Goal: Task Accomplishment & Management: Manage account settings

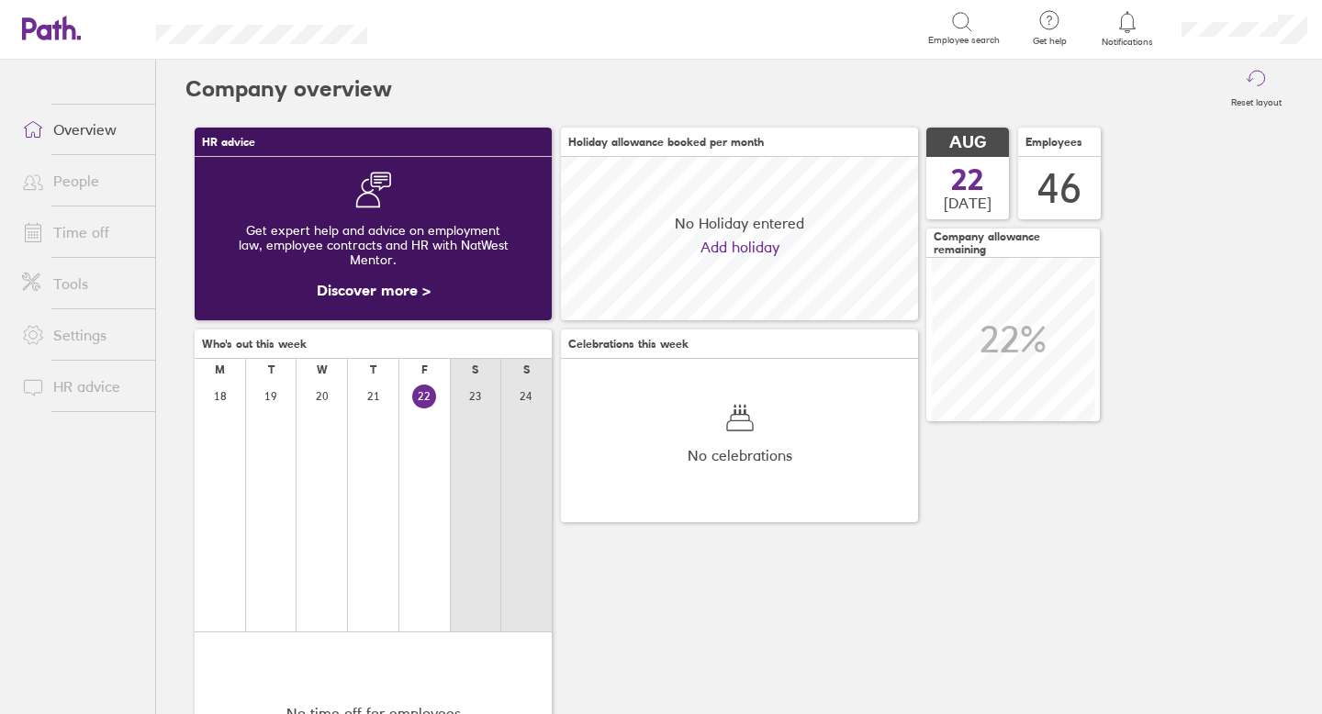
scroll to position [163, 357]
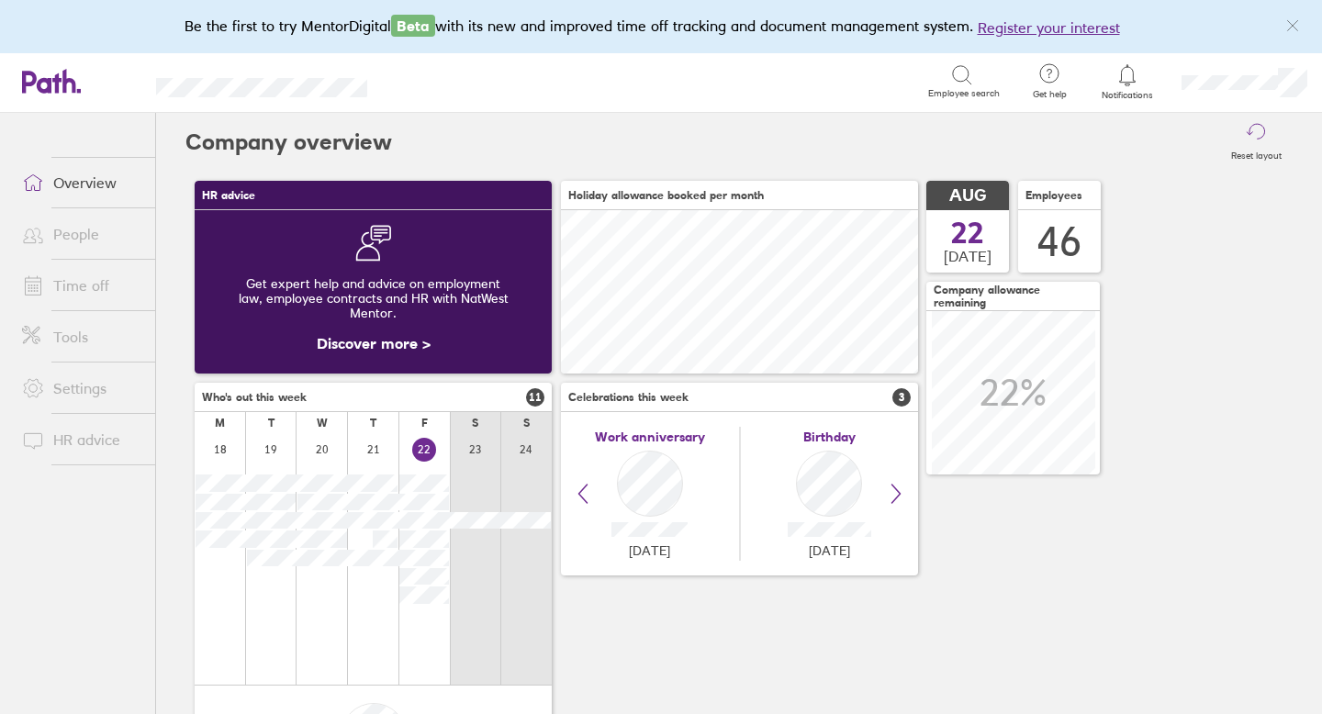
click at [120, 233] on link "People" at bounding box center [81, 234] width 148 height 37
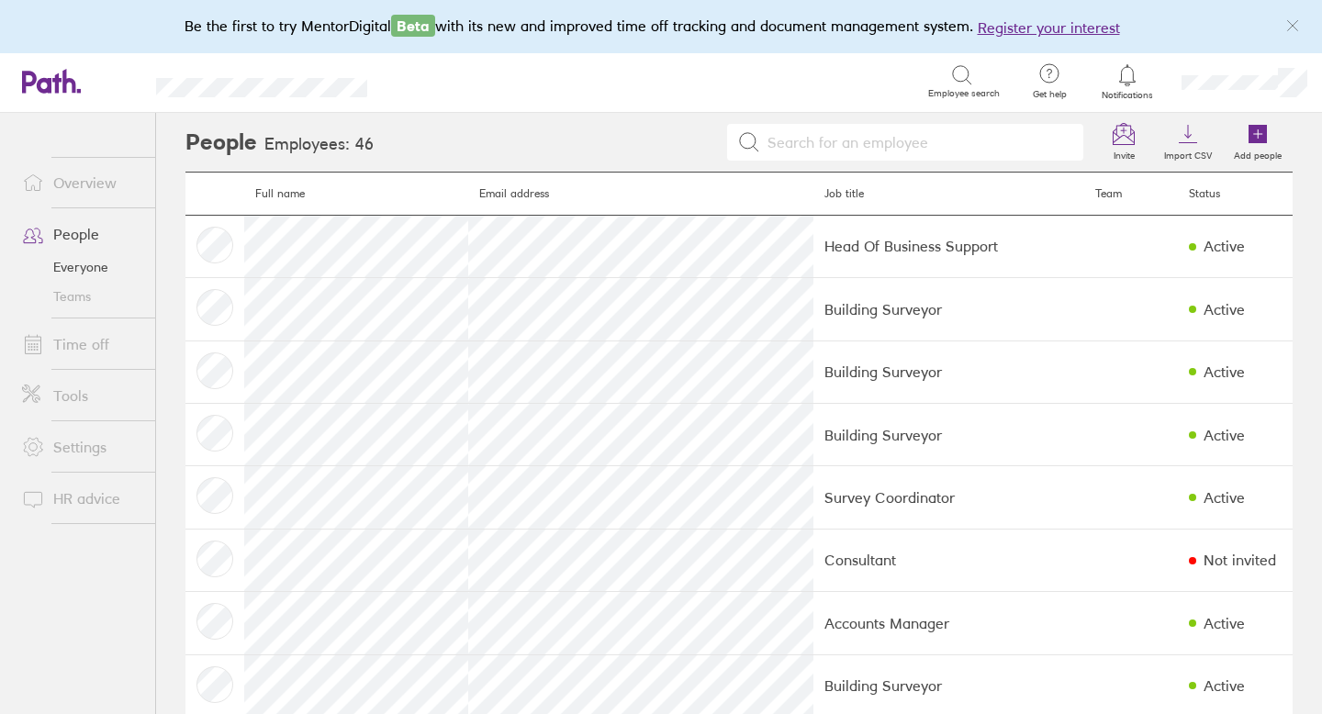
click at [108, 350] on link "Time off" at bounding box center [81, 344] width 148 height 37
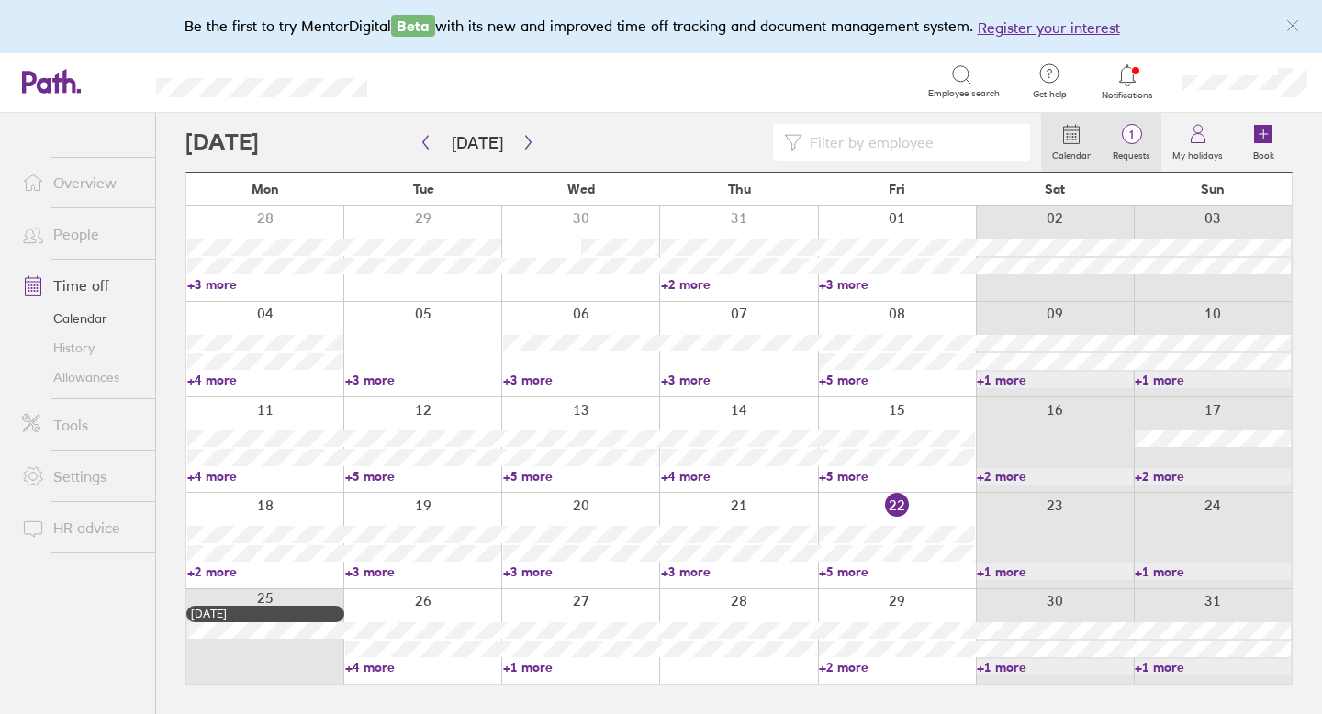
click at [1134, 128] on span "1" at bounding box center [1131, 135] width 60 height 15
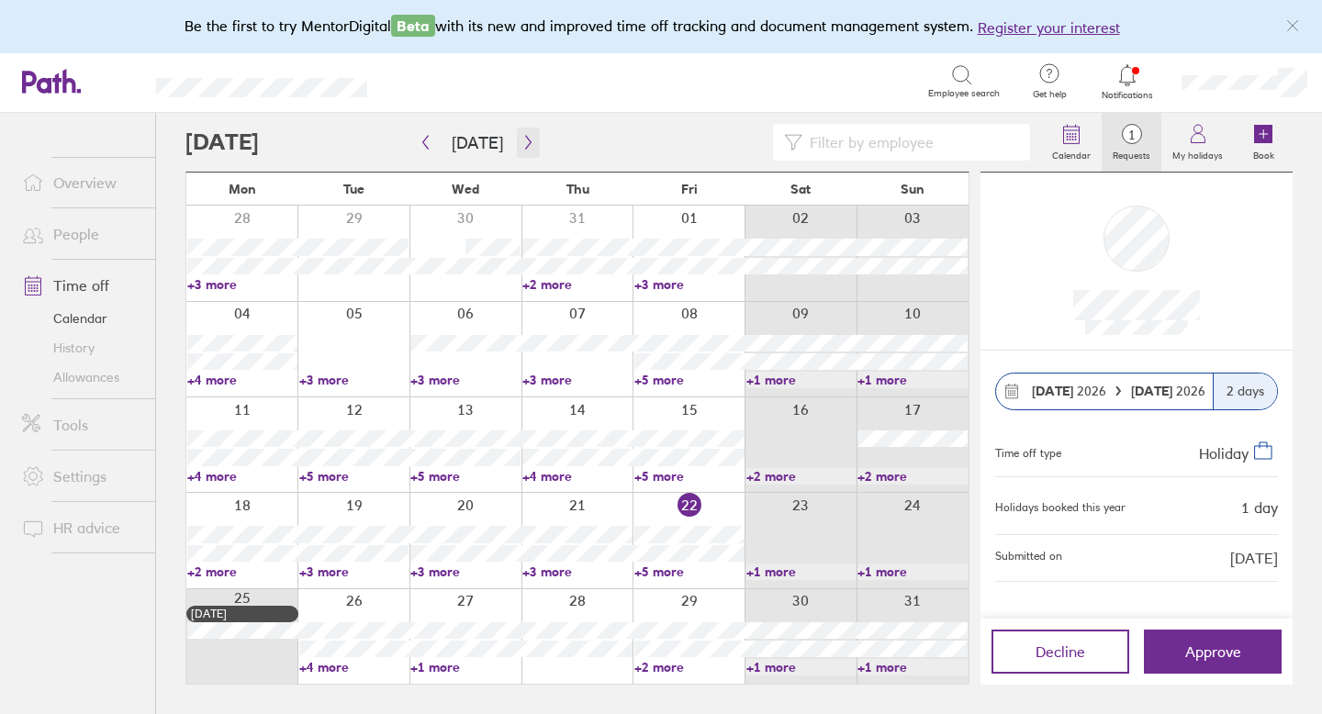
click at [521, 135] on icon "button" at bounding box center [528, 142] width 14 height 15
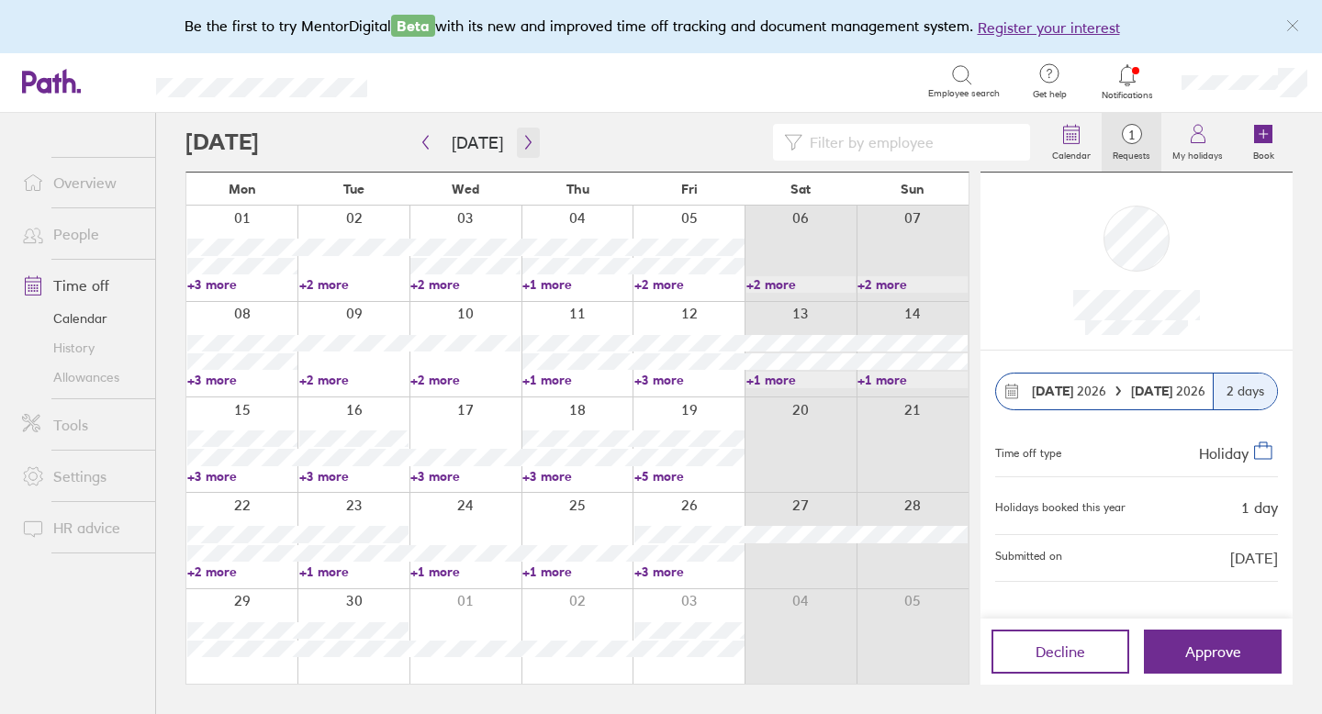
click at [521, 140] on icon "button" at bounding box center [528, 142] width 14 height 15
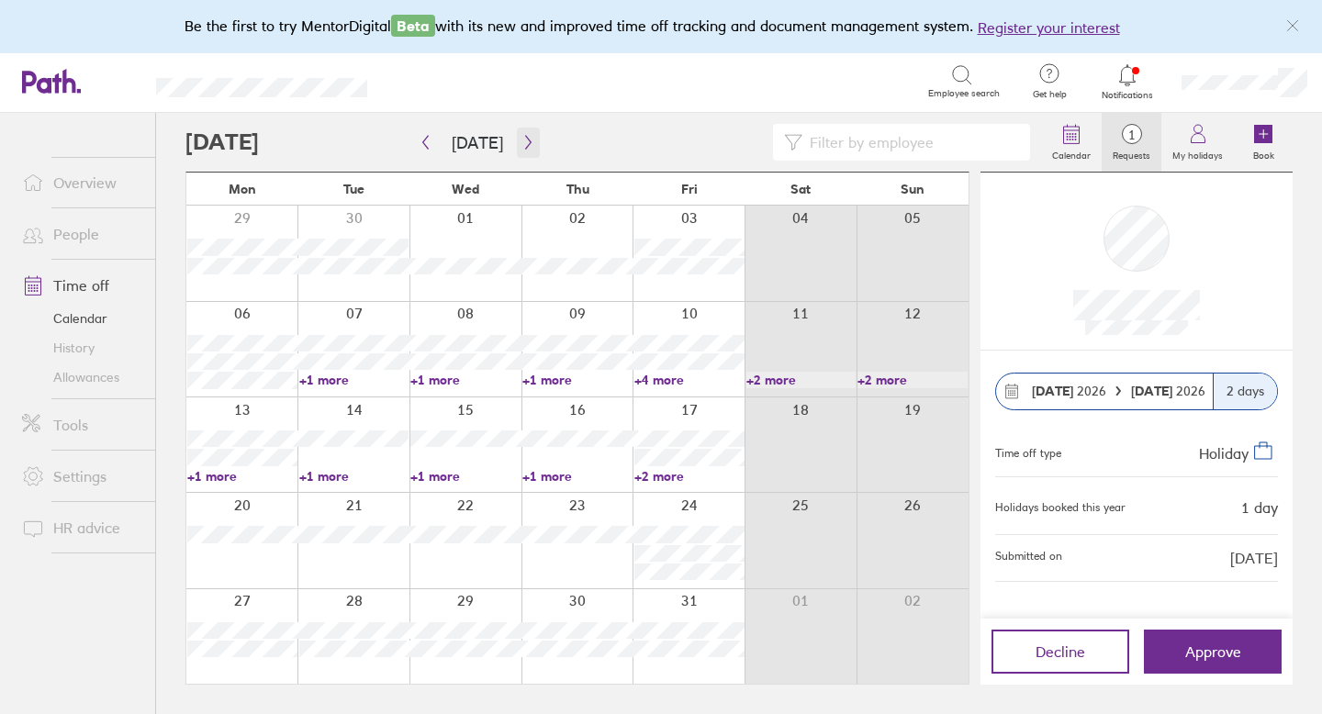
click at [521, 140] on icon "button" at bounding box center [528, 142] width 14 height 15
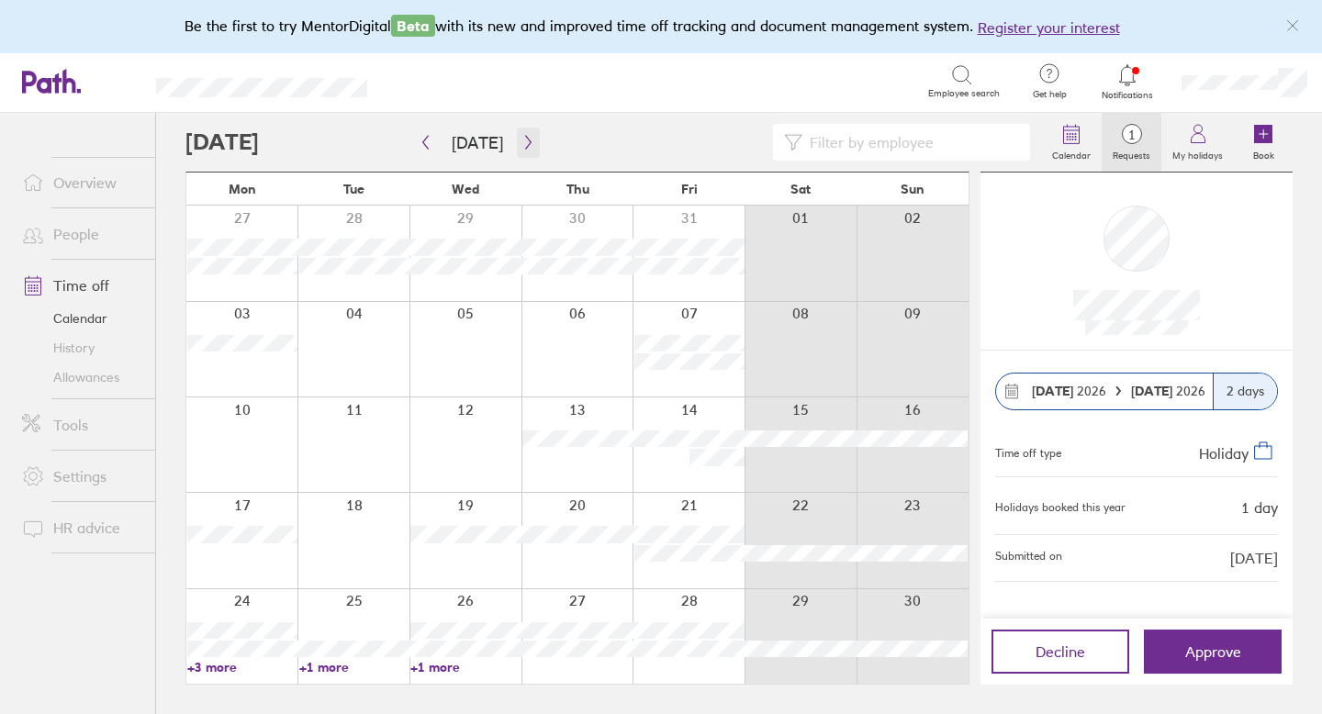
click at [522, 140] on icon "button" at bounding box center [528, 142] width 14 height 15
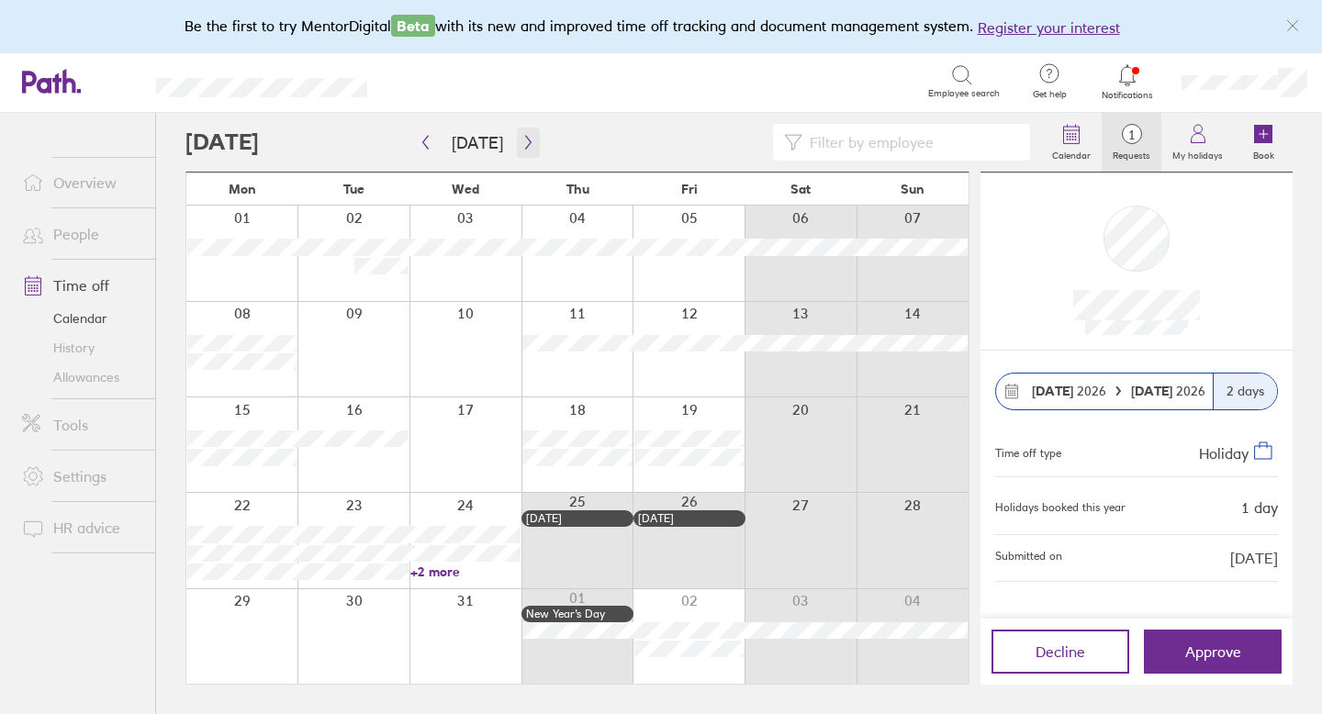
click at [525, 143] on icon "button" at bounding box center [528, 142] width 14 height 15
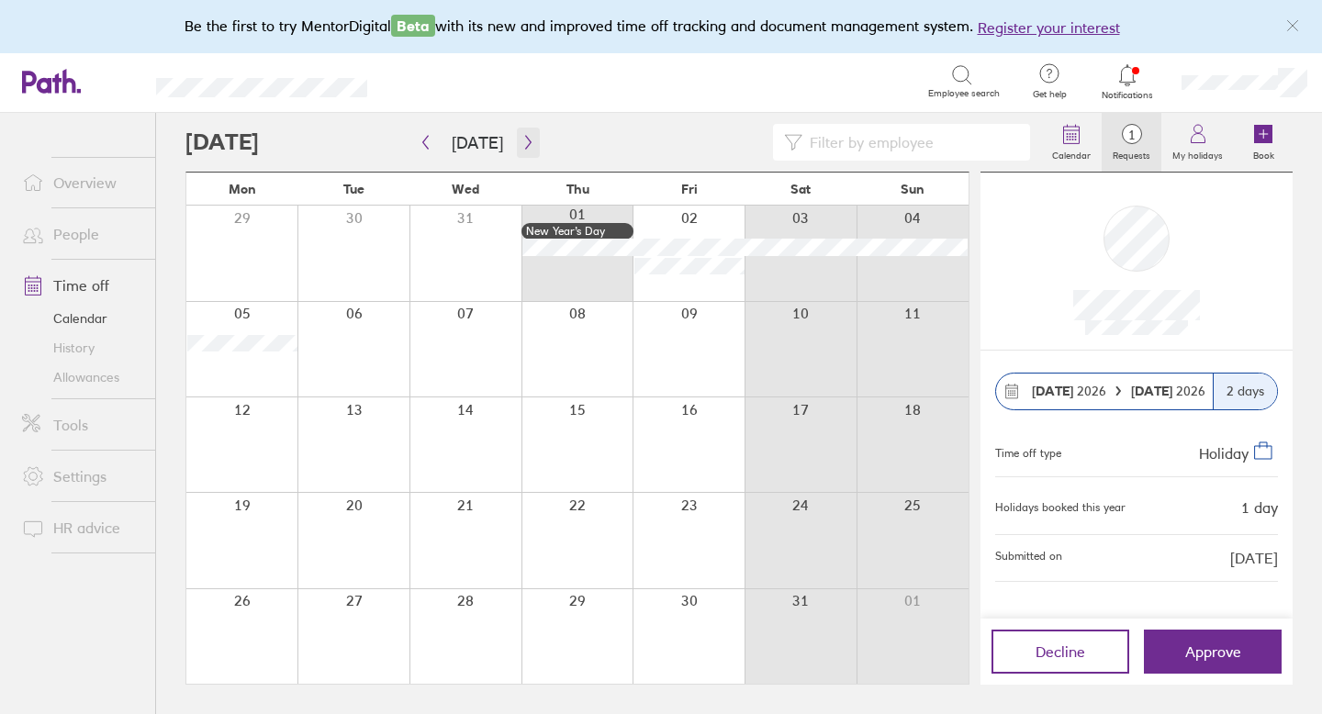
click at [525, 144] on icon "button" at bounding box center [528, 142] width 14 height 15
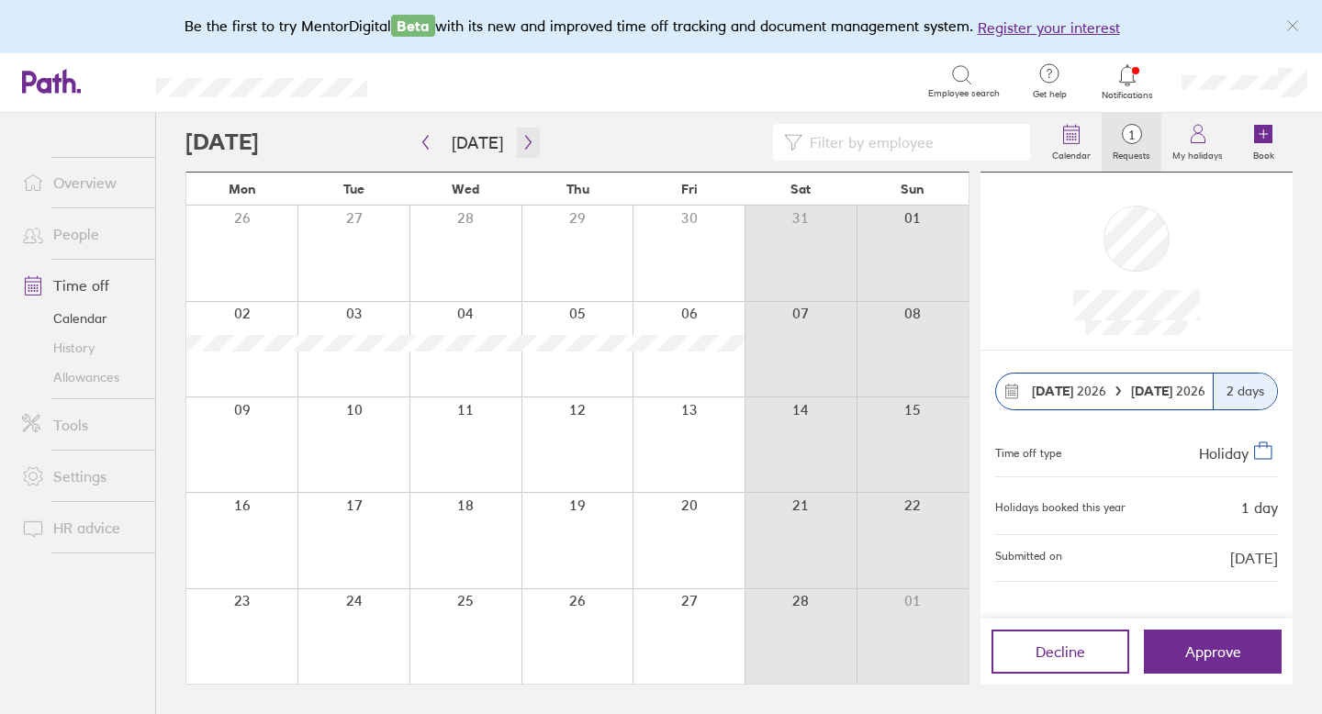
click at [525, 143] on icon "button" at bounding box center [528, 142] width 14 height 15
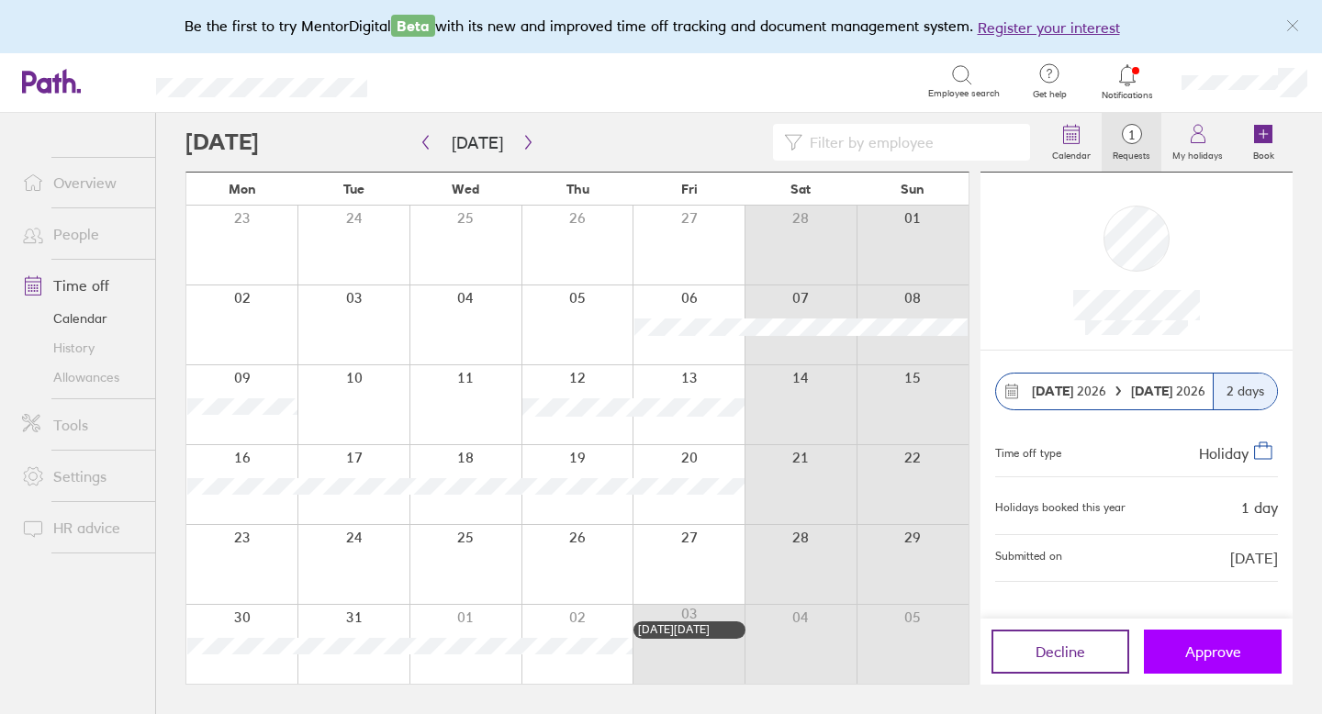
click at [1194, 648] on span "Approve" at bounding box center [1213, 651] width 56 height 17
